Goal: Task Accomplishment & Management: Complete application form

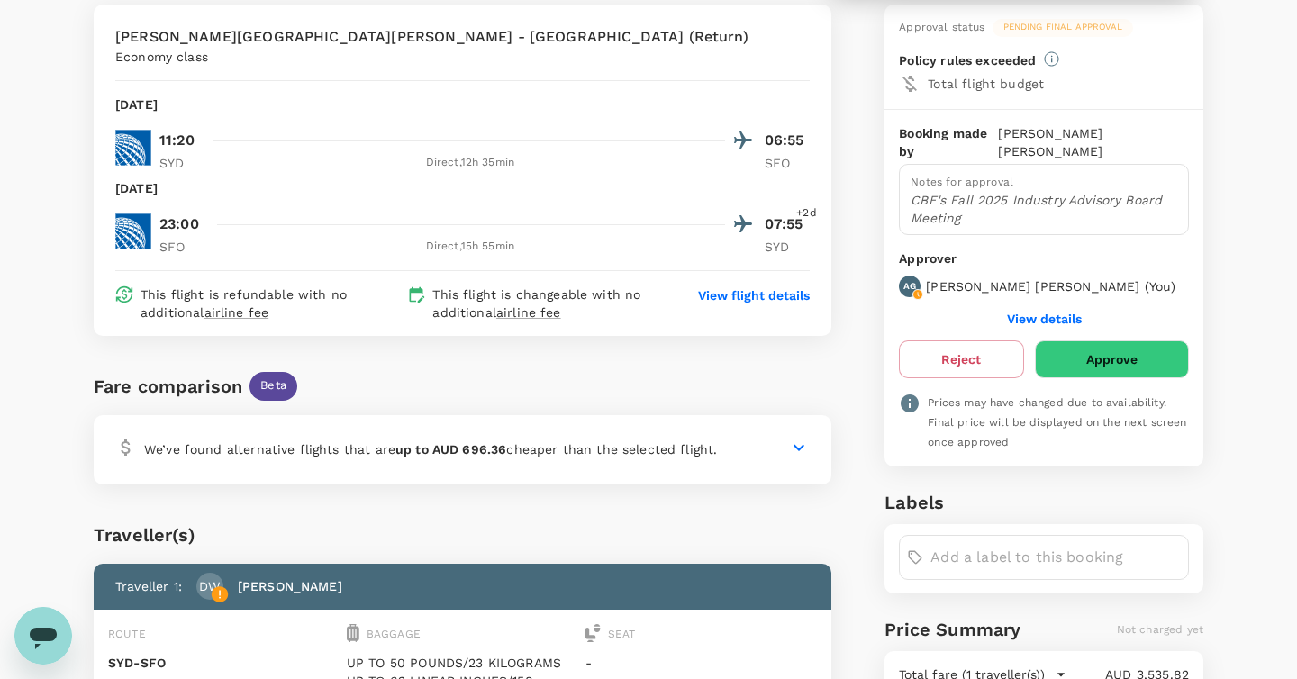
scroll to position [161, 0]
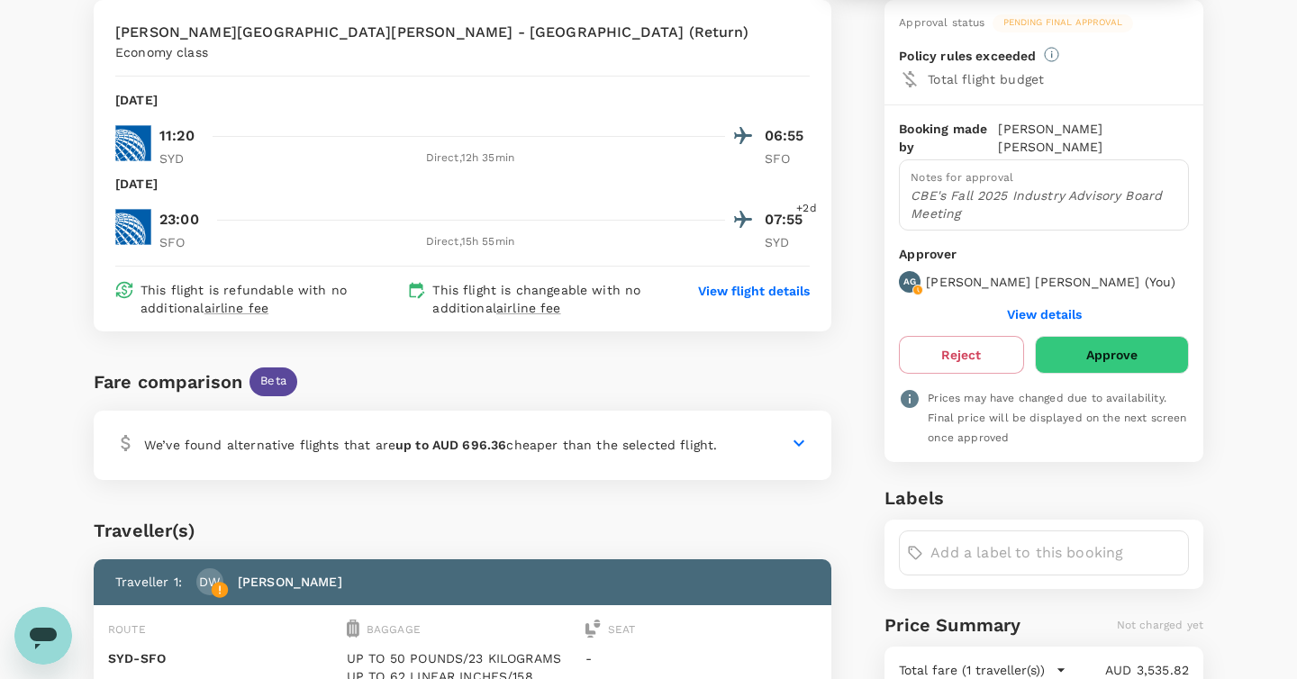
click at [787, 432] on div at bounding box center [780, 443] width 58 height 22
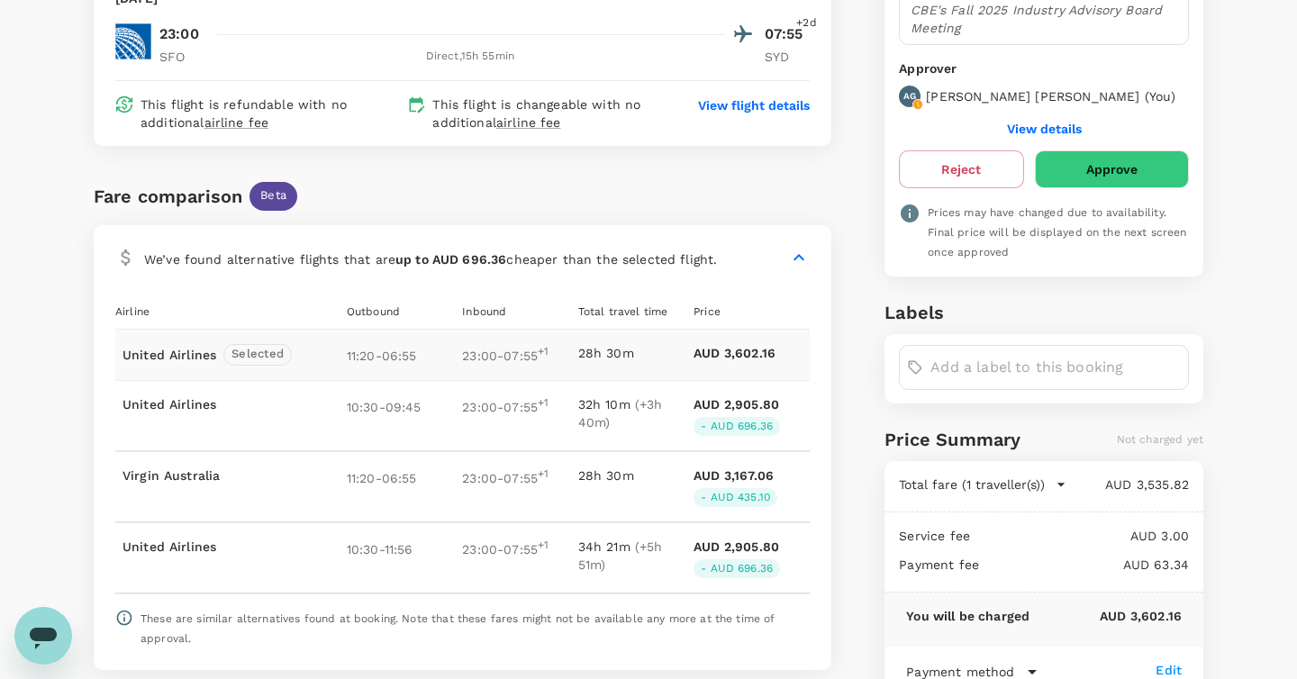
scroll to position [349, 0]
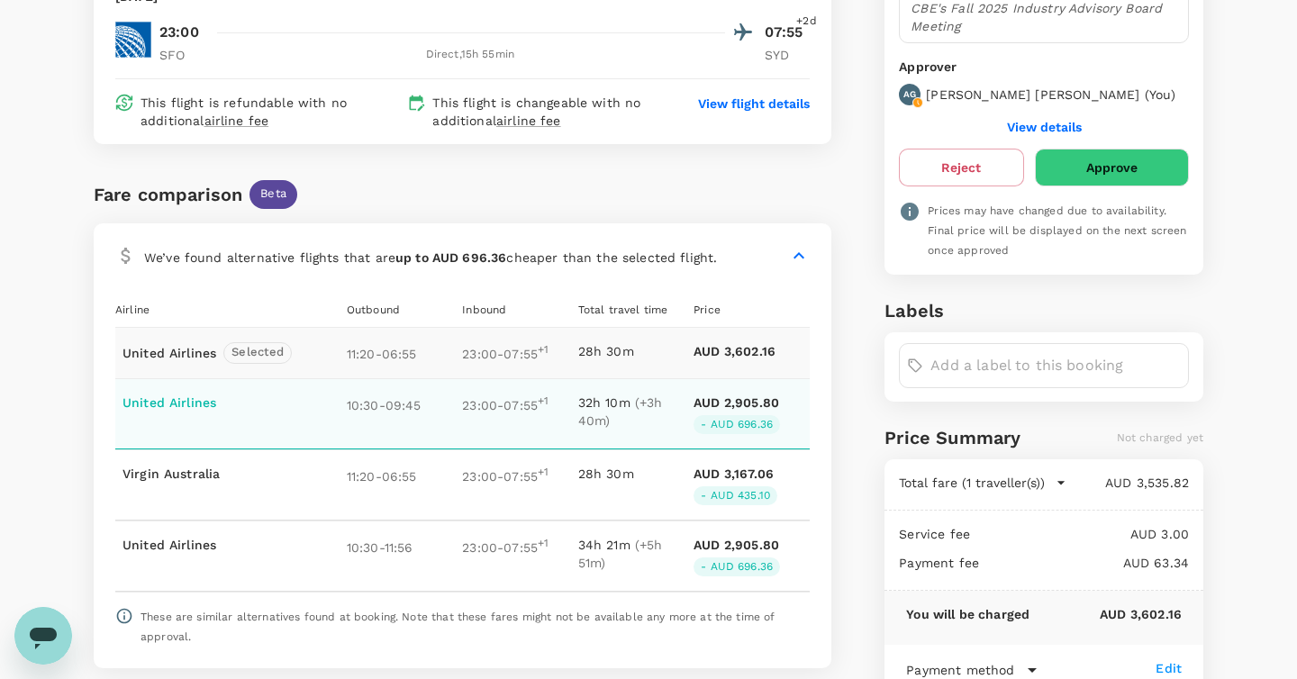
click at [530, 405] on div "23:00 - 07:55 +1" at bounding box center [519, 414] width 115 height 41
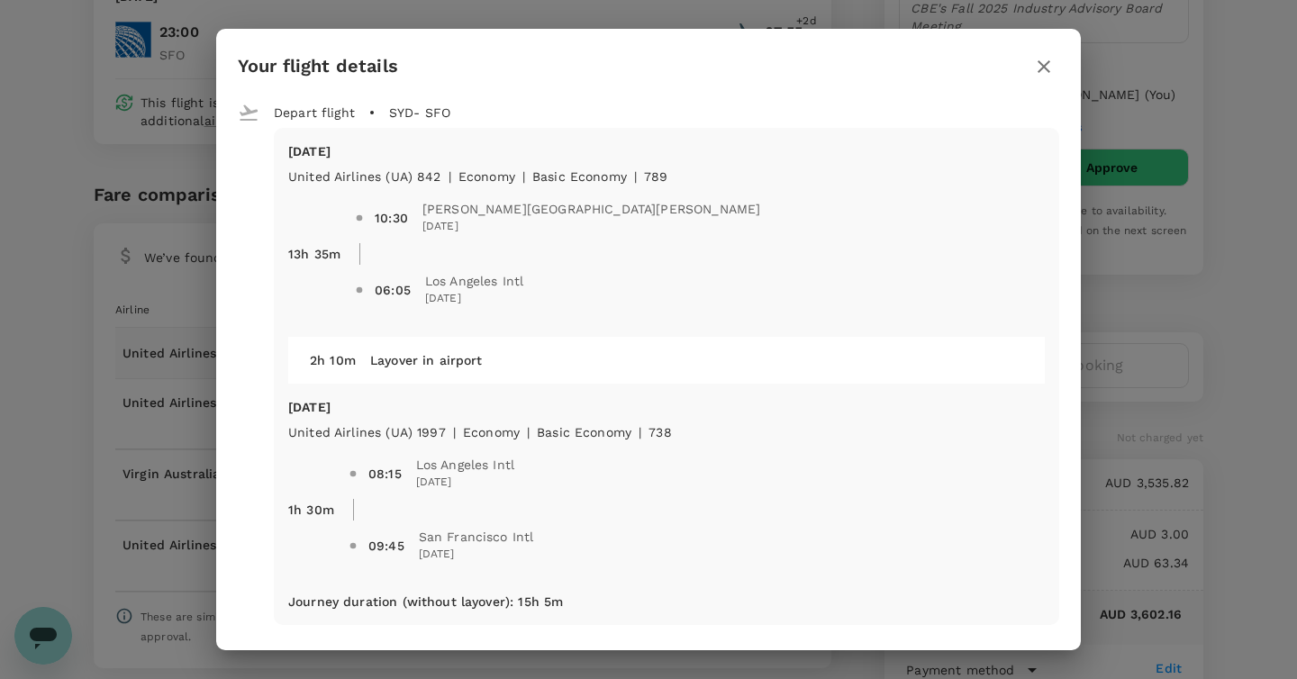
click at [1053, 65] on icon "button" at bounding box center [1044, 67] width 22 height 22
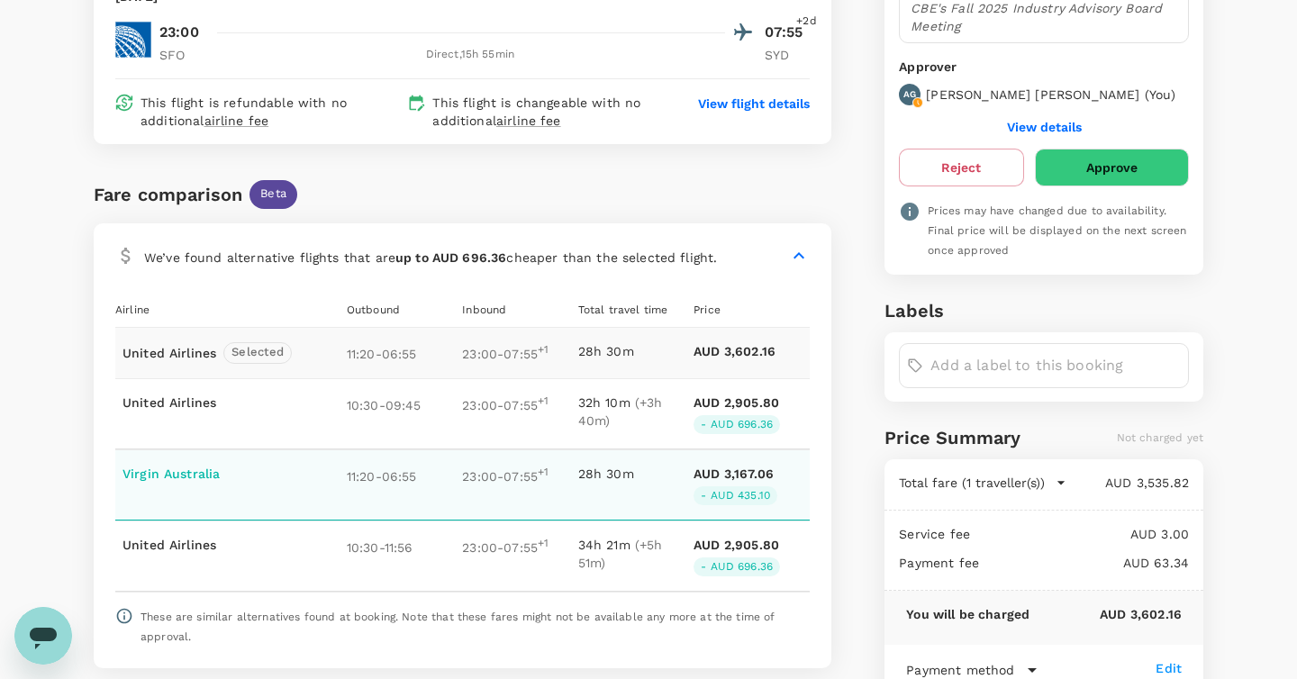
click at [404, 488] on div "Virgin Australia 11:20 - 06:55 23:00 - 07:55 +1 28h 30m AUD 3,167.06 - AUD 435.…" at bounding box center [462, 485] width 695 height 70
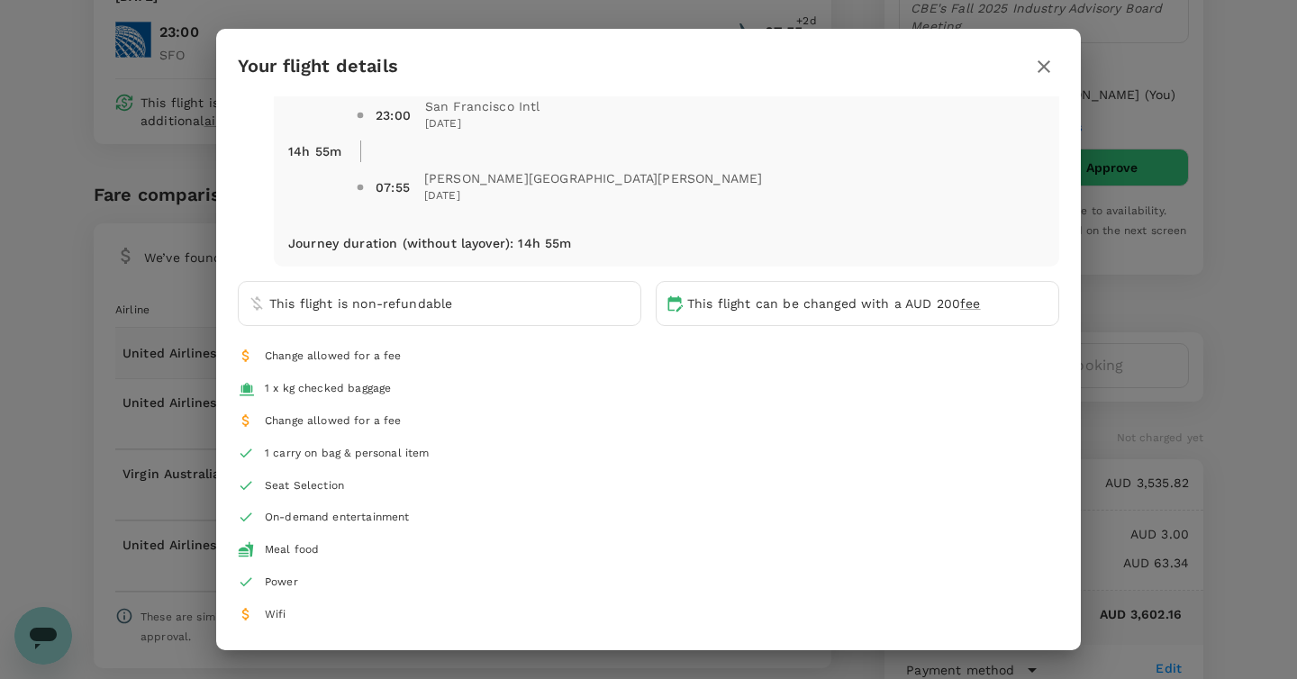
scroll to position [393, 0]
click at [1045, 67] on icon "button" at bounding box center [1044, 66] width 13 height 13
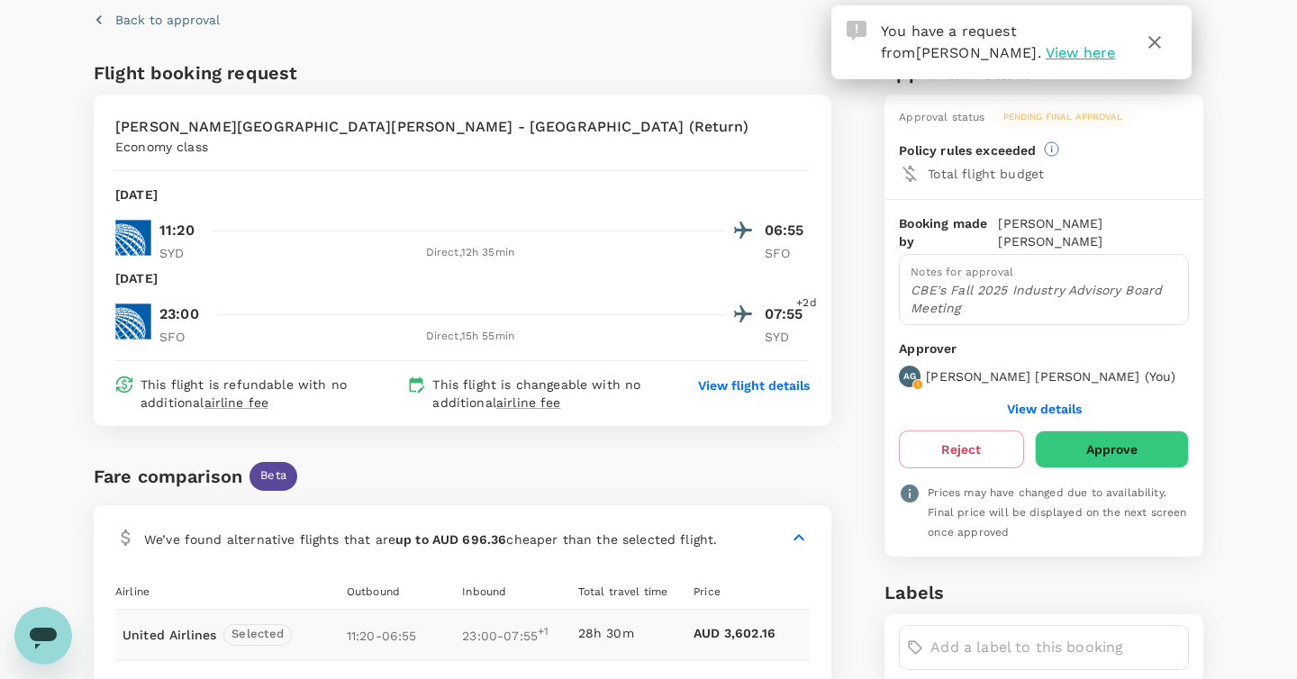
scroll to position [64, 0]
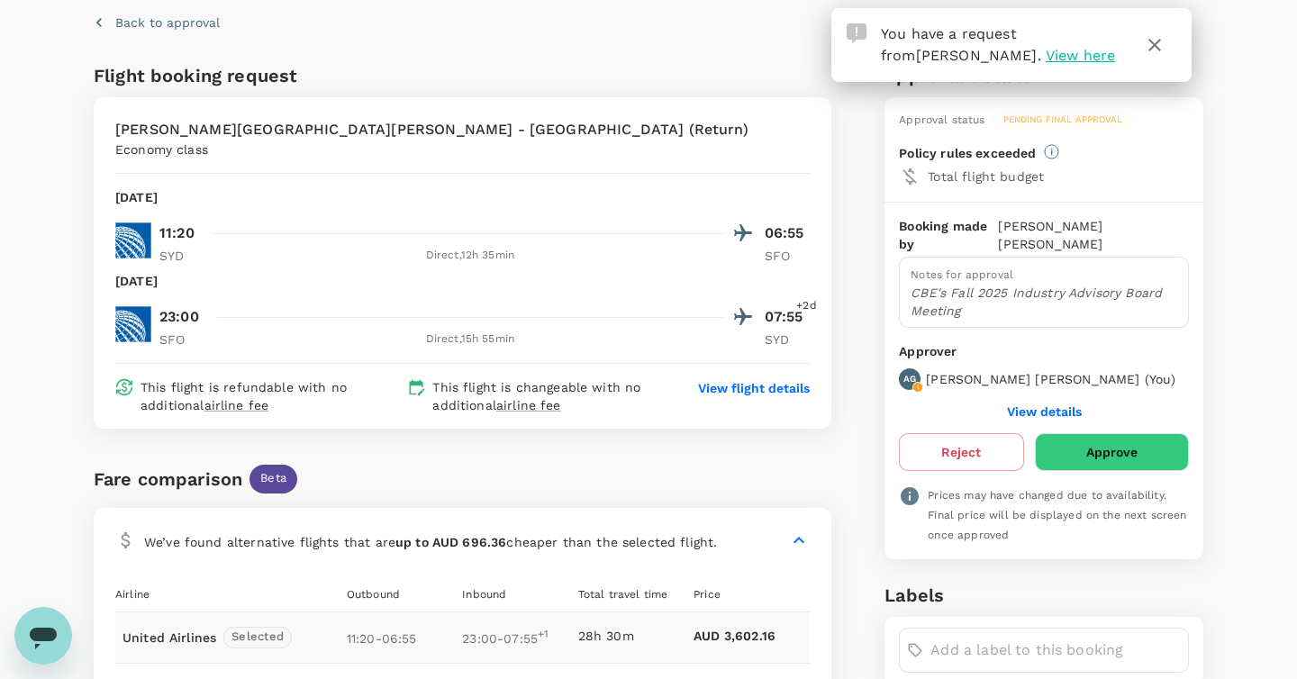
click at [1103, 433] on button "Approve" at bounding box center [1112, 452] width 154 height 38
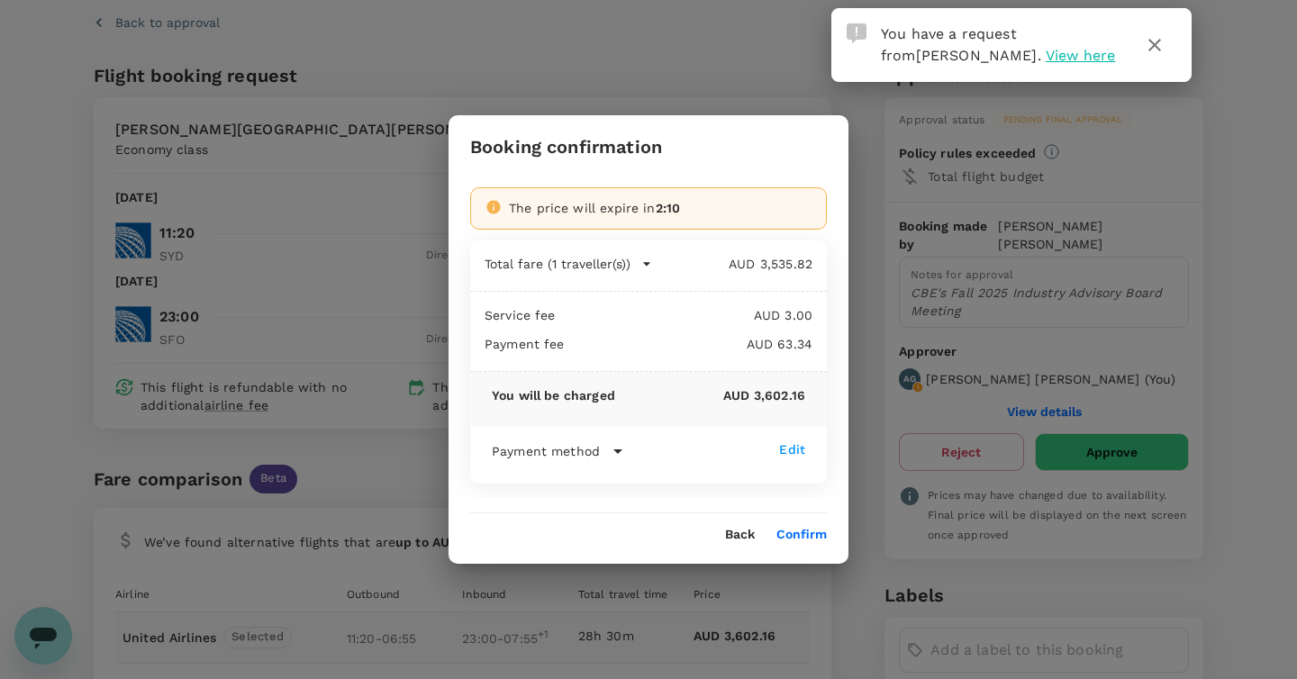
click at [604, 424] on div "You will be charged AUD 3,602.16" at bounding box center [648, 399] width 357 height 54
click at [604, 447] on div "Payment method" at bounding box center [635, 452] width 287 height 22
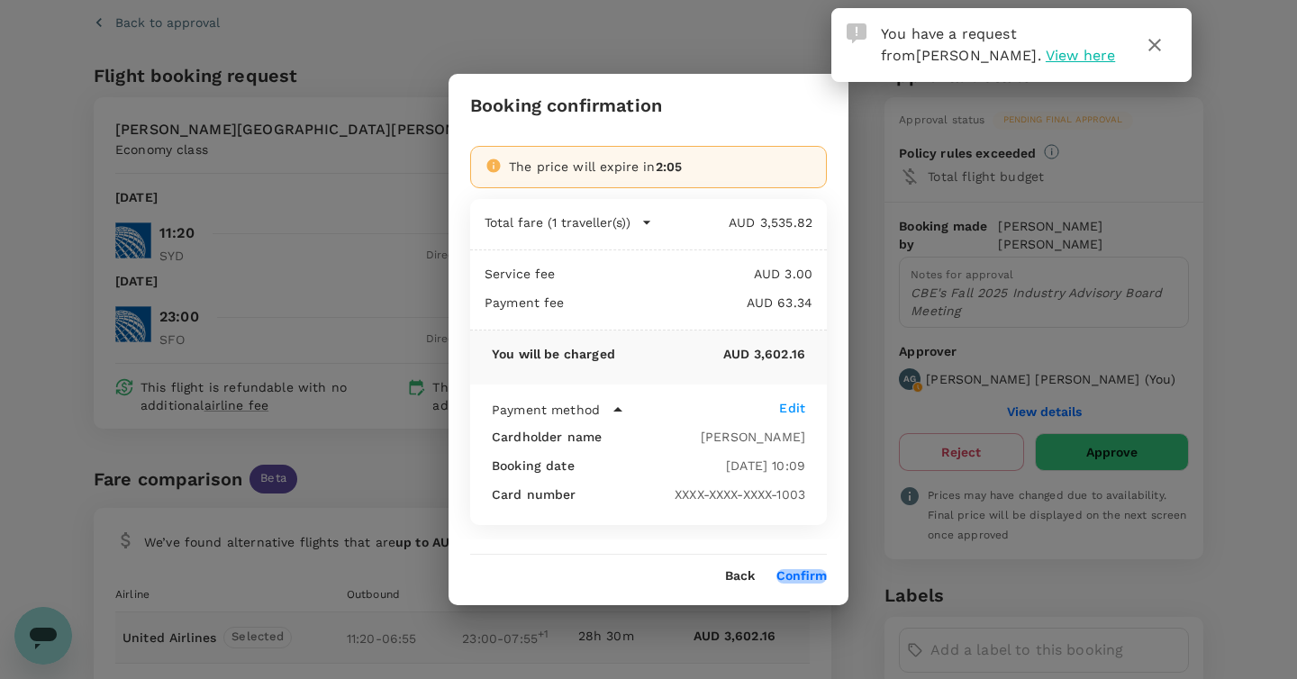
click at [797, 574] on button "Confirm" at bounding box center [802, 576] width 50 height 14
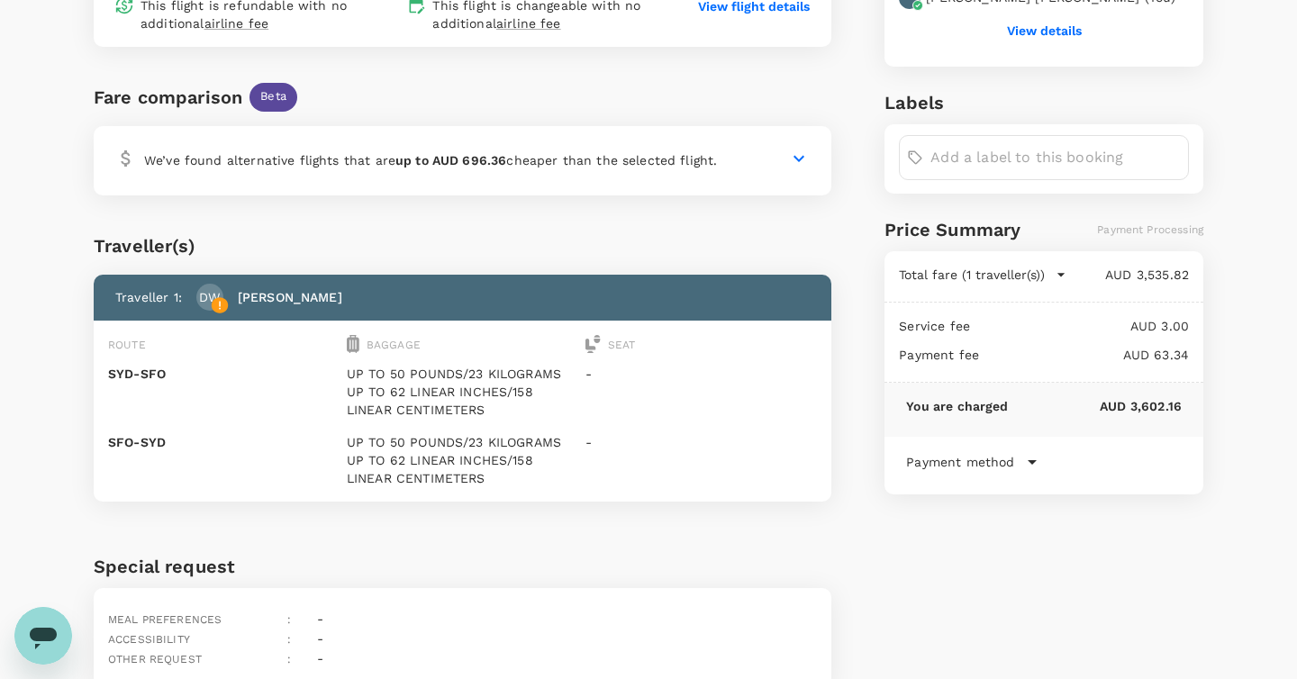
scroll to position [606, 0]
